Goal: Information Seeking & Learning: Learn about a topic

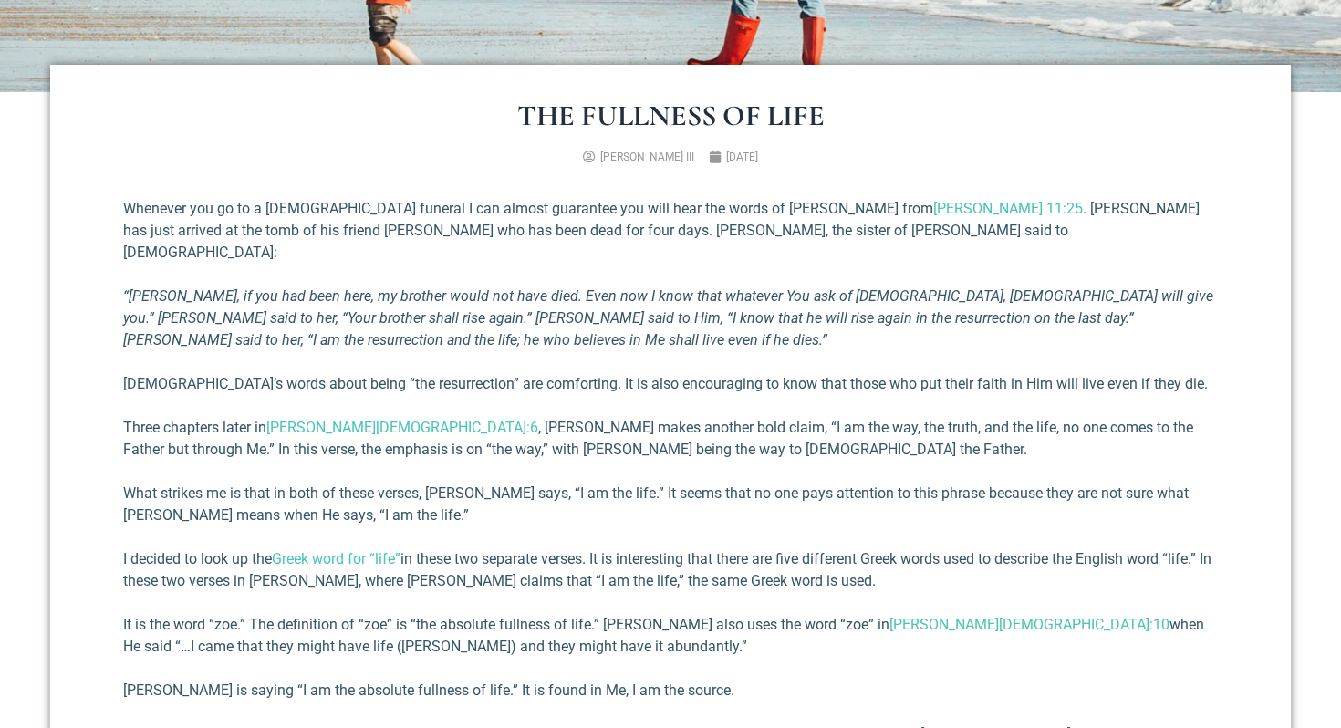
scroll to position [600, 0]
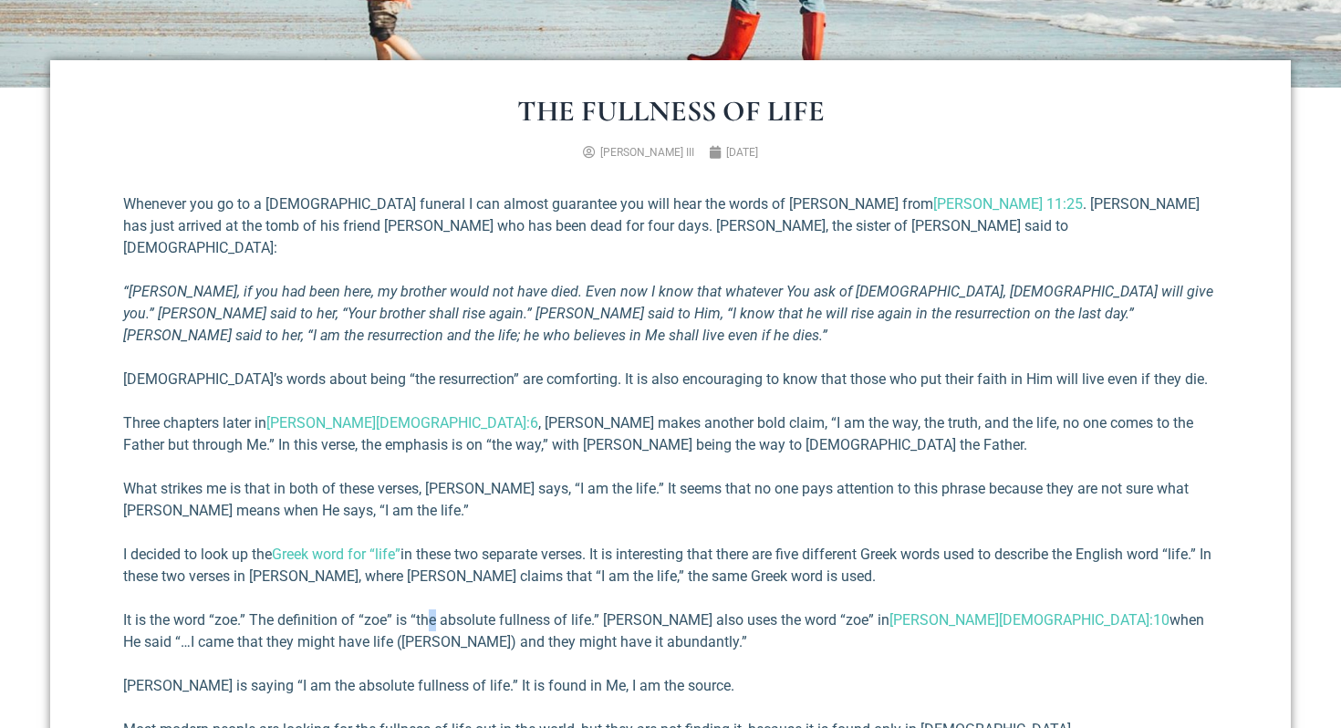
drag, startPoint x: 433, startPoint y: 607, endPoint x: 432, endPoint y: 588, distance: 19.2
click at [432, 609] on p "It is the word “zoe.” The definition of “zoe” is “the absolute fullness of life…" at bounding box center [670, 631] width 1095 height 44
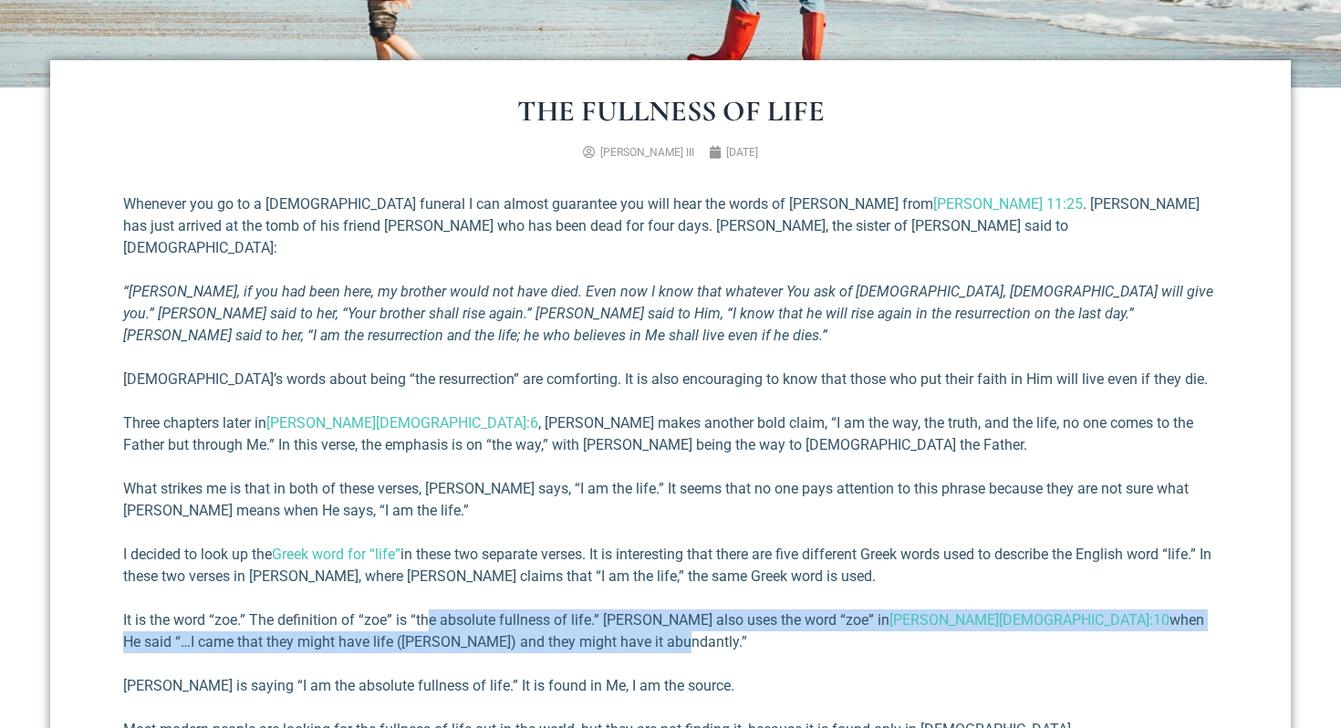
drag, startPoint x: 430, startPoint y: 587, endPoint x: 431, endPoint y: 612, distance: 24.6
click at [431, 612] on p "It is the word “zoe.” The definition of “zoe” is “the absolute fullness of life…" at bounding box center [670, 631] width 1095 height 44
drag, startPoint x: 373, startPoint y: 607, endPoint x: 374, endPoint y: 620, distance: 12.8
click at [374, 620] on p "It is the word “zoe.” The definition of “zoe” is “the absolute fullness of life…" at bounding box center [670, 631] width 1095 height 44
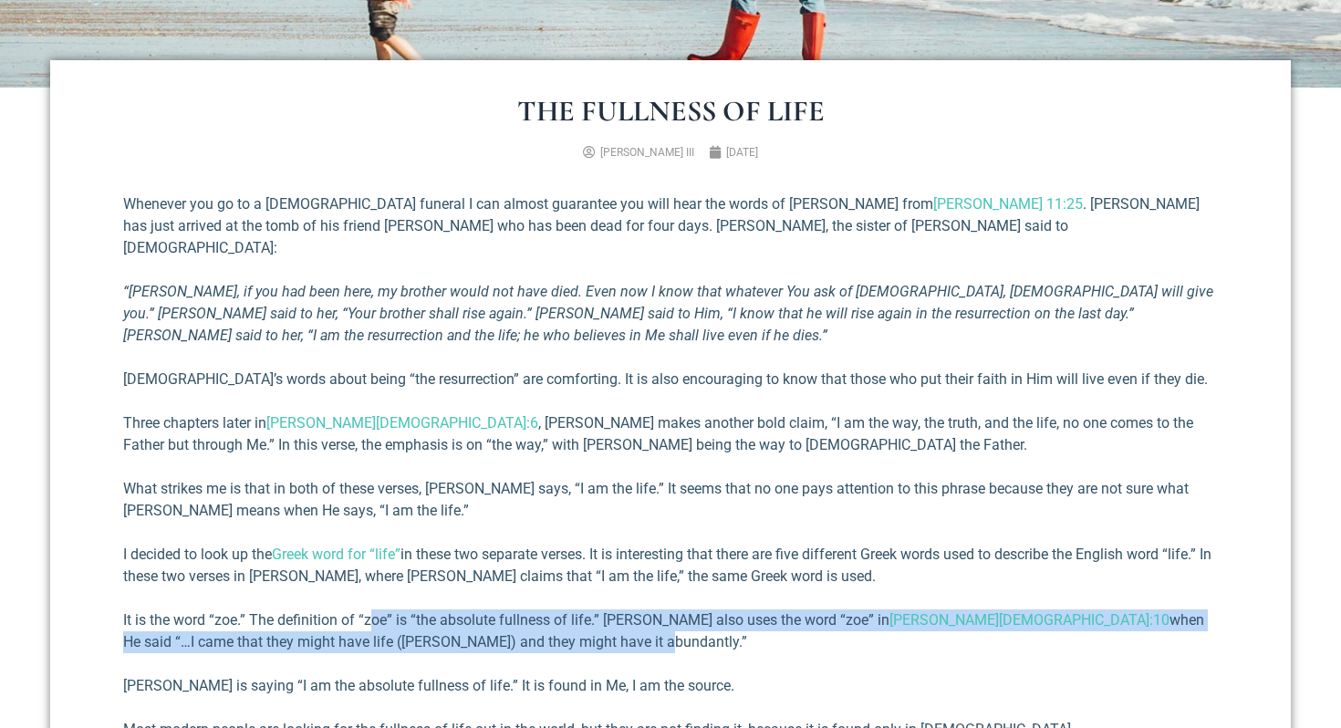
click at [374, 620] on p "It is the word “zoe.” The definition of “zoe” is “the absolute fullness of life…" at bounding box center [670, 631] width 1095 height 44
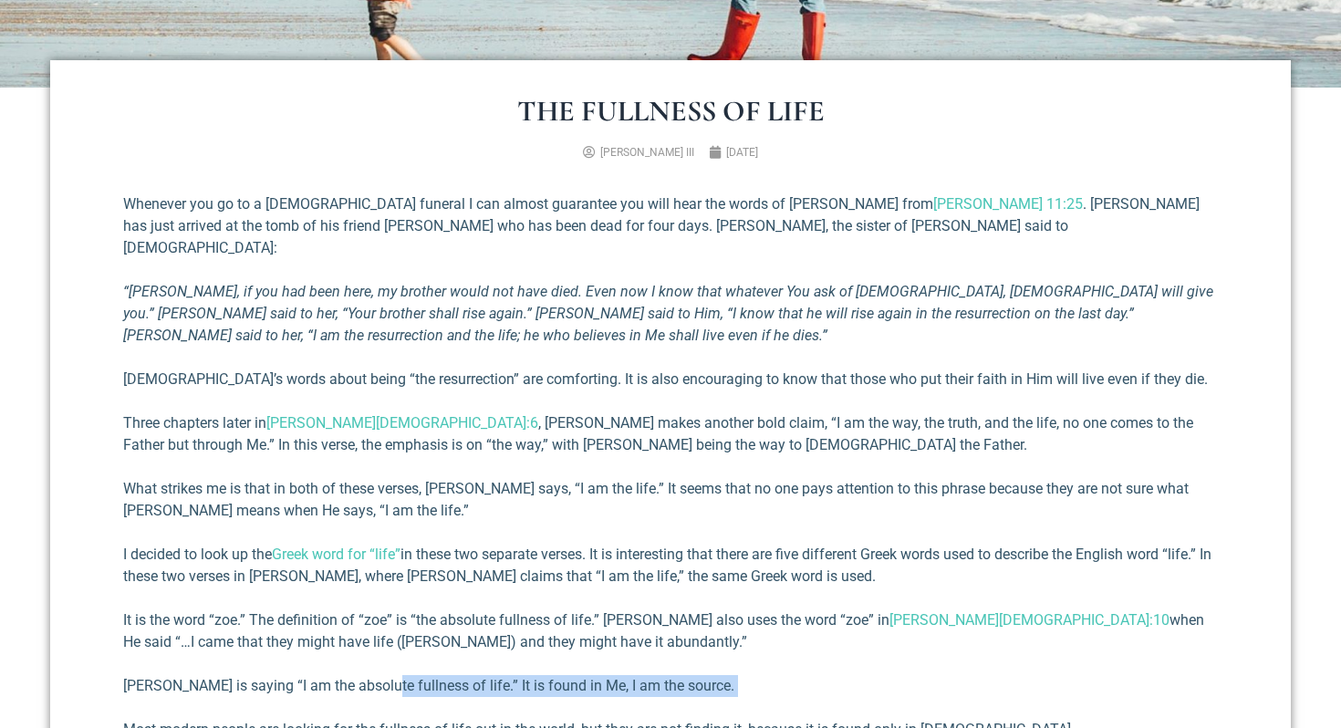
drag, startPoint x: 379, startPoint y: 666, endPoint x: 391, endPoint y: 678, distance: 17.4
click at [391, 680] on div "Whenever you go to a [DEMOGRAPHIC_DATA] funeral I can almost guarantee you will…" at bounding box center [670, 595] width 1095 height 804
click at [391, 678] on div "Whenever you go to a [DEMOGRAPHIC_DATA] funeral I can almost guarantee you will…" at bounding box center [670, 595] width 1095 height 804
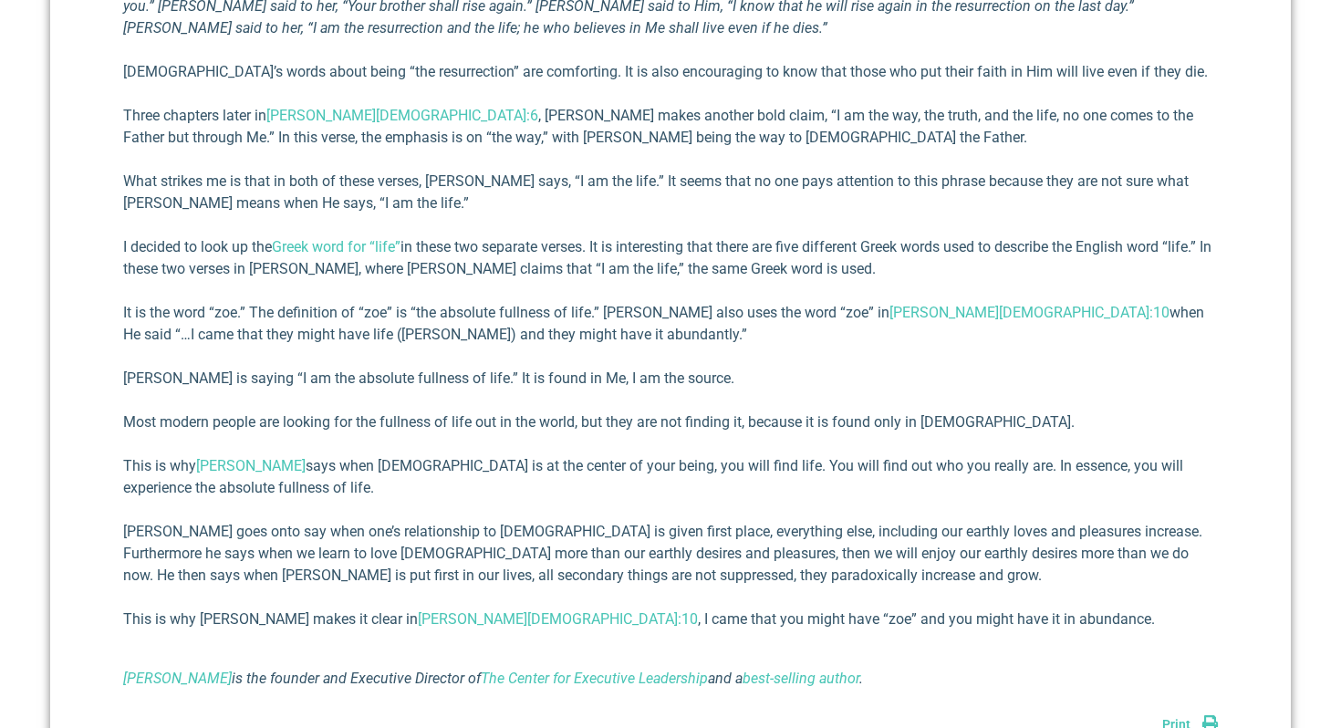
scroll to position [915, 0]
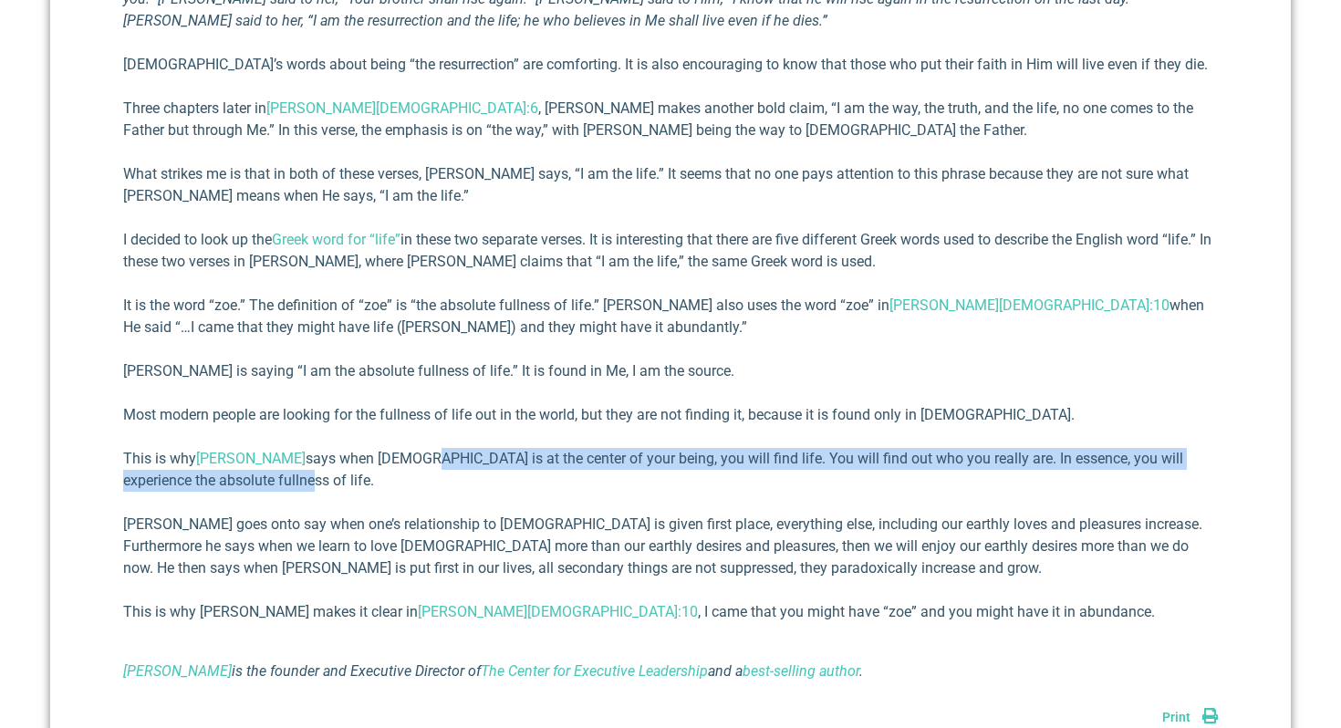
drag, startPoint x: 379, startPoint y: 435, endPoint x: 388, endPoint y: 464, distance: 30.3
click at [388, 464] on p "This is why [PERSON_NAME] says when [DEMOGRAPHIC_DATA] is at the center of your…" at bounding box center [670, 470] width 1095 height 44
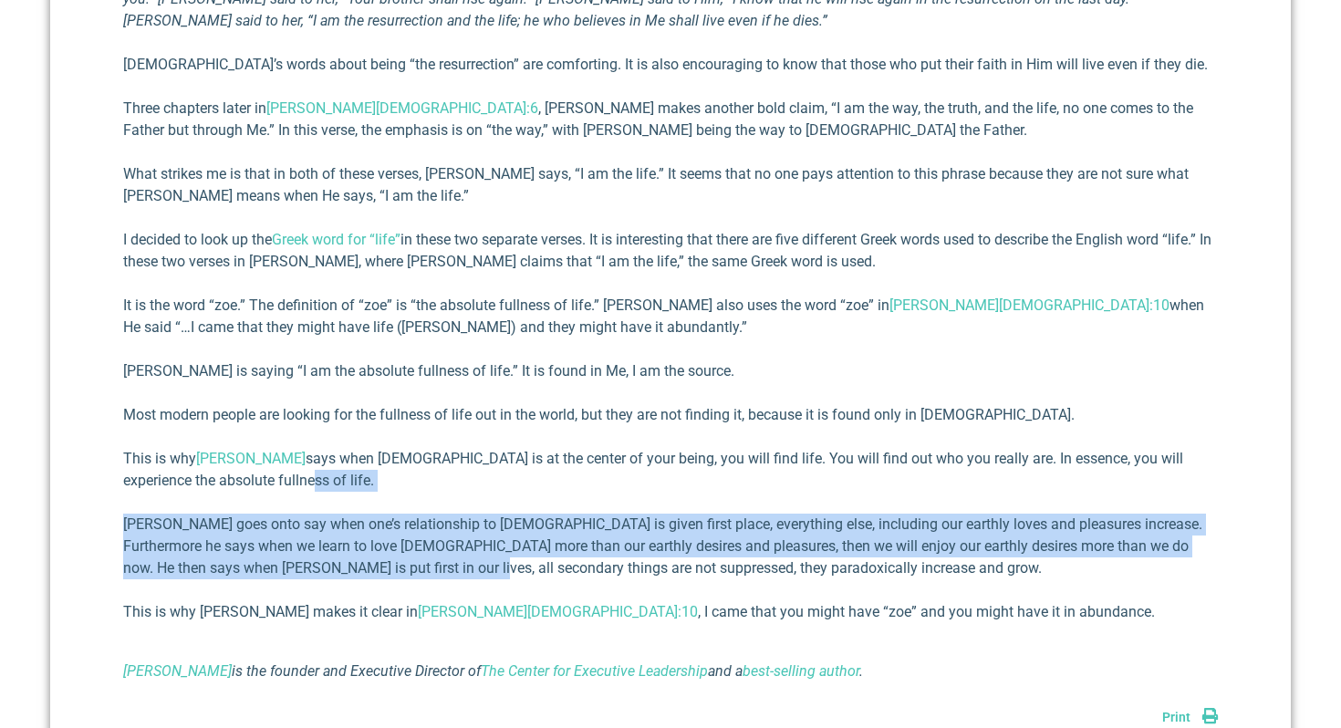
drag, startPoint x: 383, startPoint y: 459, endPoint x: 419, endPoint y: 543, distance: 91.1
click at [419, 543] on div "Whenever you go to a [DEMOGRAPHIC_DATA] funeral I can almost guarantee you will…" at bounding box center [670, 281] width 1095 height 804
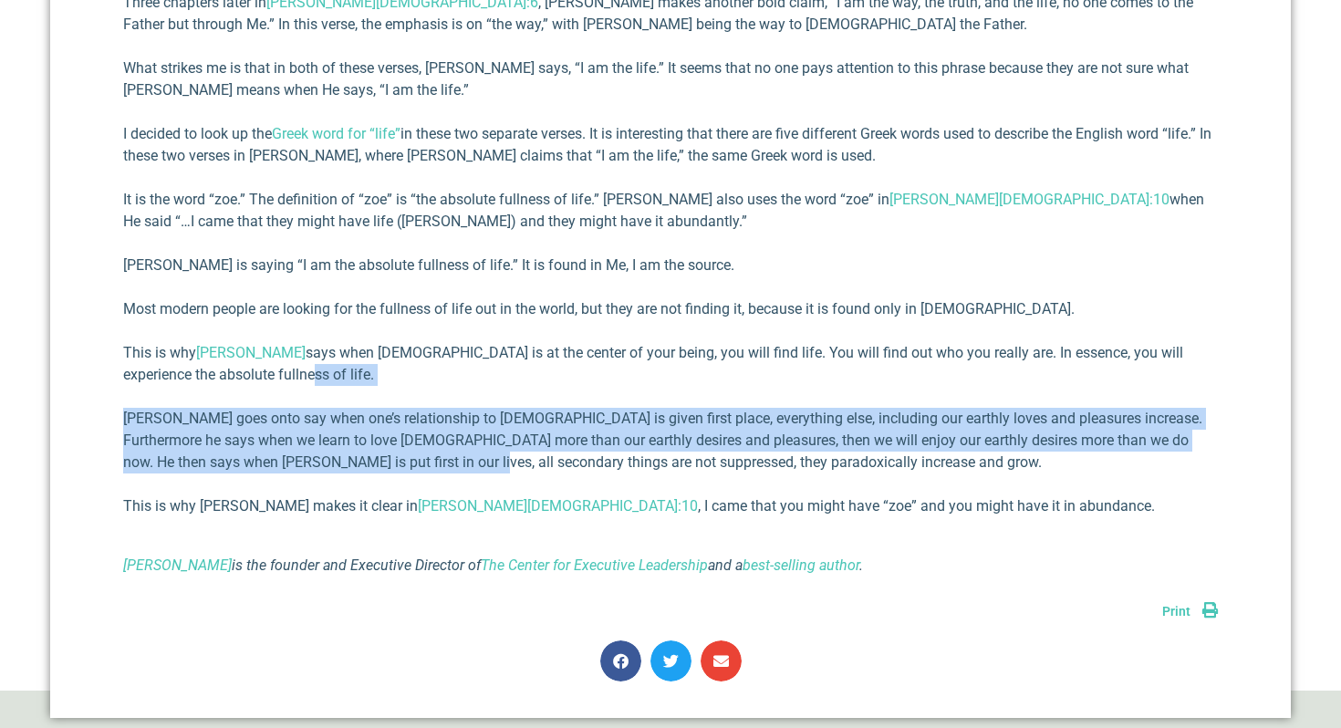
scroll to position [1022, 0]
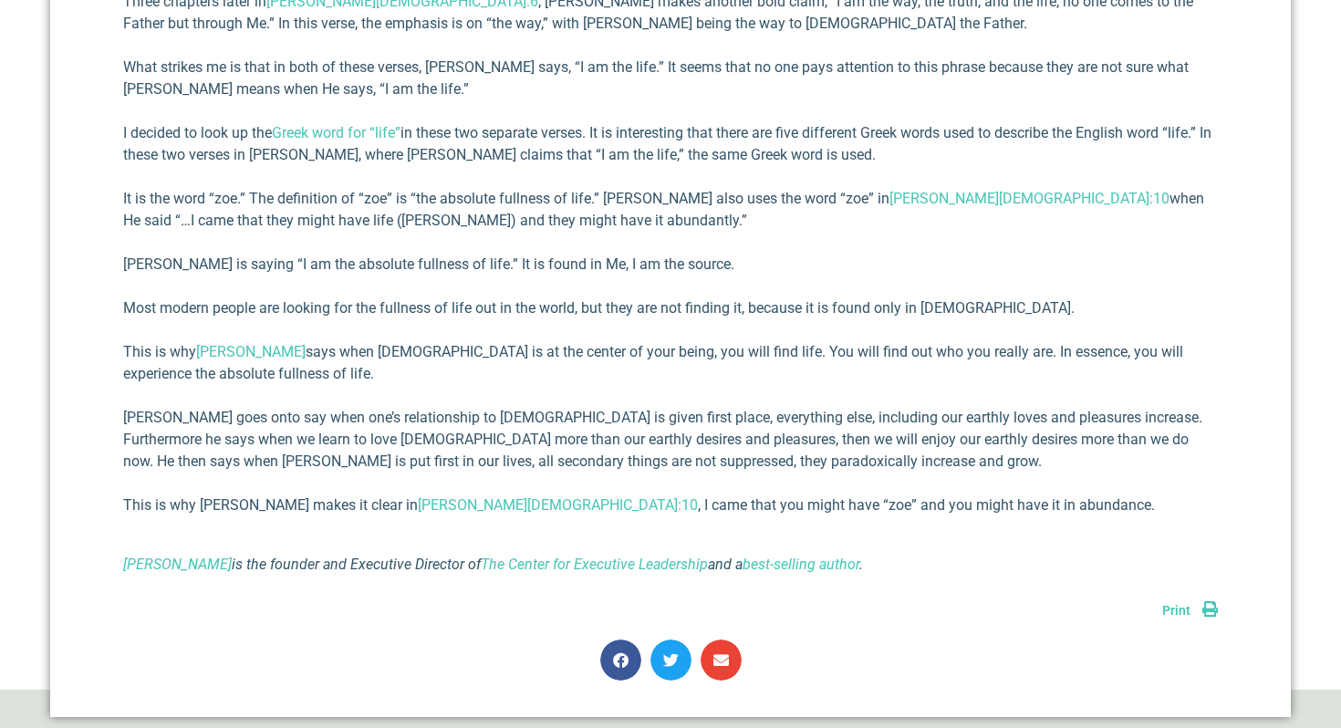
click at [533, 500] on div "Whenever you go to a [DEMOGRAPHIC_DATA] funeral I can almost guarantee you will…" at bounding box center [670, 174] width 1095 height 804
drag, startPoint x: 545, startPoint y: 482, endPoint x: 551, endPoint y: 500, distance: 19.0
click at [551, 500] on div "Whenever you go to a [DEMOGRAPHIC_DATA] funeral I can almost guarantee you will…" at bounding box center [670, 174] width 1095 height 804
click at [551, 499] on div "Whenever you go to a [DEMOGRAPHIC_DATA] funeral I can almost guarantee you will…" at bounding box center [670, 174] width 1095 height 804
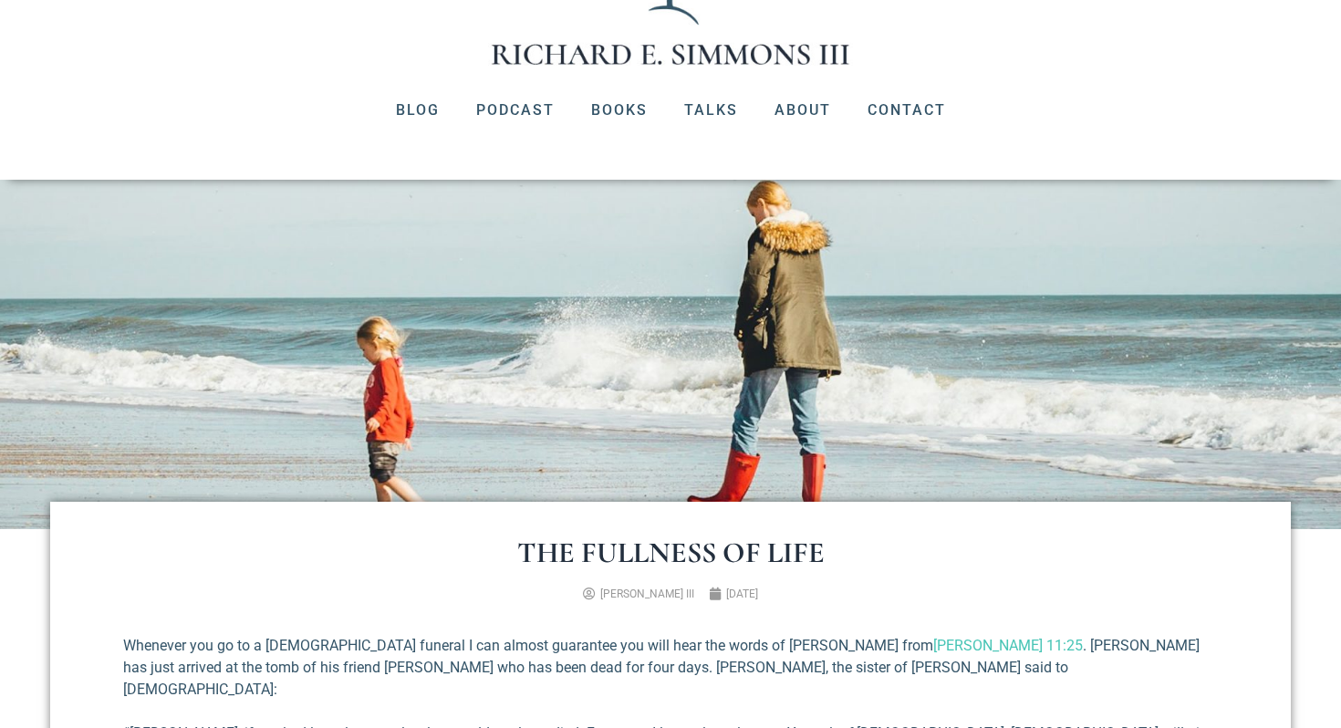
scroll to position [0, 0]
